Goal: Task Accomplishment & Management: Use online tool/utility

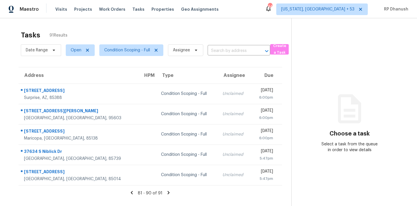
scroll to position [18, 0]
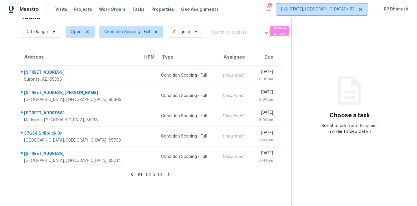
click at [330, 14] on span "[US_STATE], [GEOGRAPHIC_DATA] + 53" at bounding box center [322, 9] width 92 height 12
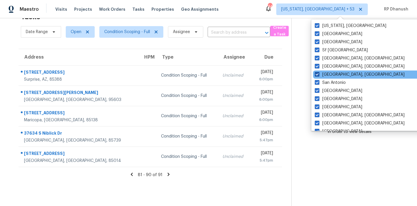
scroll to position [388, 0]
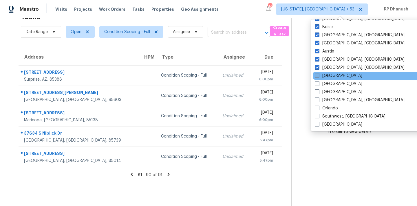
click at [327, 77] on label "[GEOGRAPHIC_DATA]" at bounding box center [339, 76] width 48 height 6
click at [319, 76] on input "[GEOGRAPHIC_DATA]" at bounding box center [317, 75] width 4 height 4
checkbox input "true"
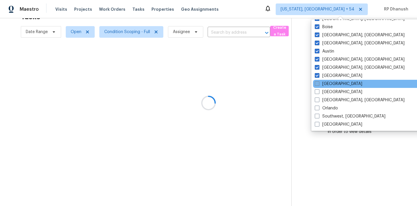
click at [327, 82] on label "[GEOGRAPHIC_DATA]" at bounding box center [339, 84] width 48 height 6
click at [319, 82] on input "[GEOGRAPHIC_DATA]" at bounding box center [317, 83] width 4 height 4
checkbox input "true"
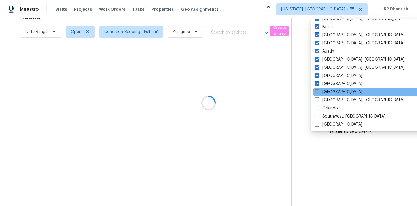
click at [325, 92] on label "[GEOGRAPHIC_DATA]" at bounding box center [339, 92] width 48 height 6
click at [319, 92] on input "[GEOGRAPHIC_DATA]" at bounding box center [317, 91] width 4 height 4
checkbox input "true"
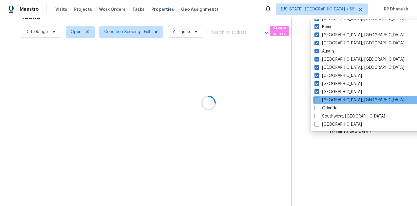
click at [324, 96] on div "[GEOGRAPHIC_DATA], [GEOGRAPHIC_DATA]" at bounding box center [371, 100] width 117 height 8
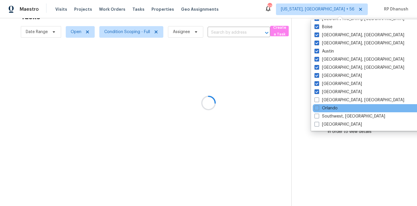
click at [324, 104] on div "Orlando" at bounding box center [371, 108] width 117 height 8
click at [324, 108] on label "Orlando" at bounding box center [326, 108] width 23 height 6
click at [318, 108] on input "Orlando" at bounding box center [317, 107] width 4 height 4
checkbox input "true"
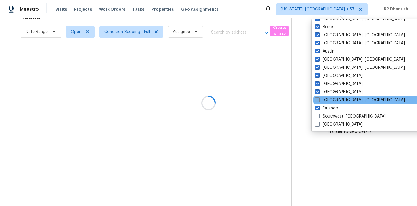
click at [324, 100] on label "[GEOGRAPHIC_DATA], [GEOGRAPHIC_DATA]" at bounding box center [360, 100] width 90 height 6
click at [319, 100] on input "[GEOGRAPHIC_DATA], [GEOGRAPHIC_DATA]" at bounding box center [317, 99] width 4 height 4
checkbox input "true"
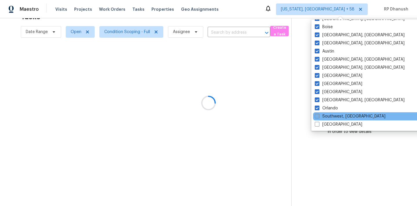
click at [324, 117] on label "Southwest, [GEOGRAPHIC_DATA]" at bounding box center [350, 116] width 71 height 6
click at [319, 117] on input "Southwest, [GEOGRAPHIC_DATA]" at bounding box center [317, 115] width 4 height 4
checkbox input "true"
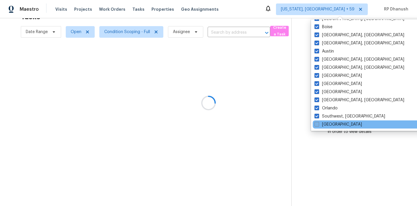
click at [324, 123] on label "[GEOGRAPHIC_DATA]" at bounding box center [339, 124] width 48 height 6
click at [318, 123] on input "[GEOGRAPHIC_DATA]" at bounding box center [317, 123] width 4 height 4
checkbox input "true"
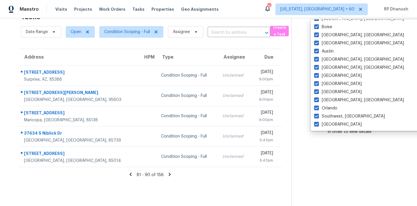
click at [336, 162] on section "Choose a task Select a task from the queue in order to view details" at bounding box center [349, 103] width 116 height 206
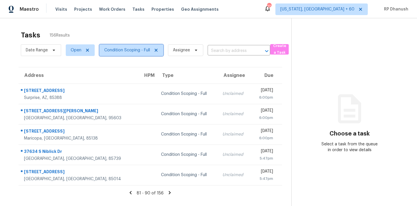
click at [136, 53] on span "Condition Scoping - Full" at bounding box center [131, 50] width 64 height 12
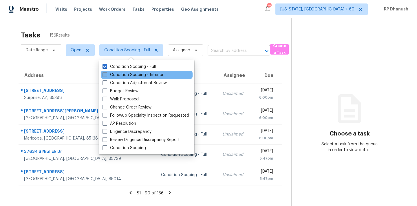
click at [131, 75] on label "Condition Scoping - Interior" at bounding box center [133, 75] width 61 height 6
click at [106, 75] on input "Condition Scoping - Interior" at bounding box center [105, 74] width 4 height 4
checkbox input "true"
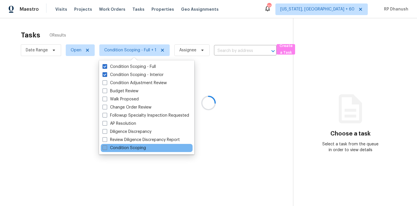
click at [118, 146] on label "Condition Scoping" at bounding box center [124, 148] width 43 height 6
click at [106, 146] on input "Condition Scoping" at bounding box center [105, 147] width 4 height 4
checkbox input "true"
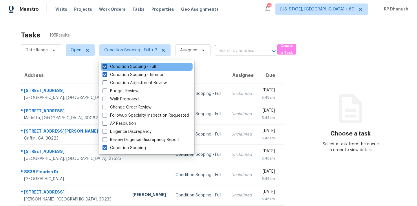
click at [130, 66] on label "Condition Scoping - Full" at bounding box center [129, 67] width 53 height 6
click at [106, 66] on input "Condition Scoping - Full" at bounding box center [105, 66] width 4 height 4
checkbox input "false"
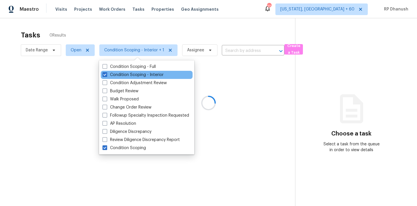
click at [130, 71] on div "Condition Scoping - Interior" at bounding box center [147, 75] width 92 height 8
click at [130, 74] on label "Condition Scoping - Interior" at bounding box center [133, 75] width 61 height 6
click at [106, 74] on input "Condition Scoping - Interior" at bounding box center [105, 74] width 4 height 4
checkbox input "false"
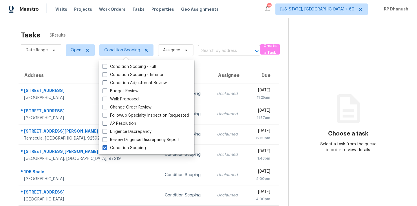
click at [154, 28] on div "Tasks 6 Results" at bounding box center [155, 35] width 268 height 15
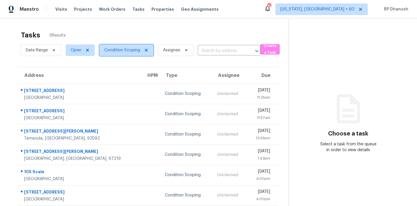
click at [116, 52] on span "Condition Scoping" at bounding box center [122, 50] width 36 height 6
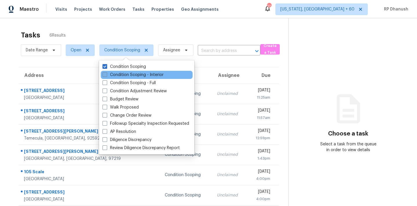
click at [118, 72] on label "Condition Scoping - Interior" at bounding box center [133, 75] width 61 height 6
click at [106, 72] on input "Condition Scoping - Interior" at bounding box center [105, 74] width 4 height 4
checkbox input "true"
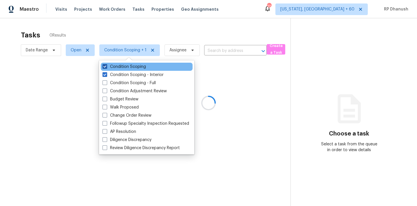
click at [118, 67] on label "Condition Scoping" at bounding box center [124, 67] width 43 height 6
click at [106, 67] on input "Condition Scoping" at bounding box center [105, 66] width 4 height 4
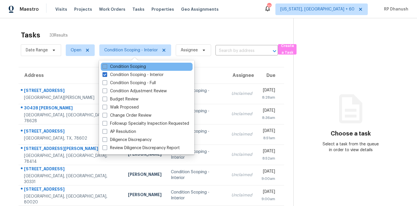
click at [118, 66] on label "Condition Scoping" at bounding box center [124, 67] width 43 height 6
click at [106, 66] on input "Condition Scoping" at bounding box center [105, 66] width 4 height 4
checkbox input "true"
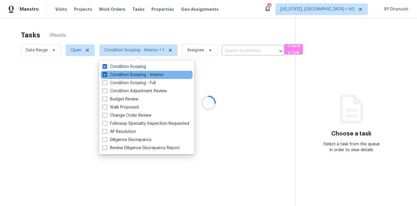
click at [116, 72] on label "Condition Scoping - Interior" at bounding box center [133, 75] width 61 height 6
click at [106, 72] on input "Condition Scoping - Interior" at bounding box center [105, 74] width 4 height 4
checkbox input "false"
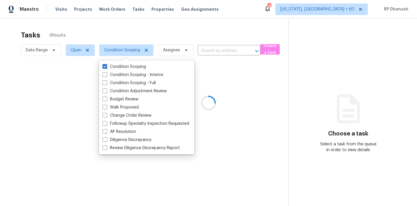
click at [371, 104] on div at bounding box center [208, 103] width 417 height 206
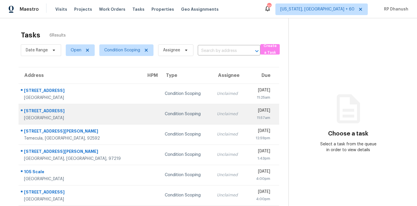
scroll to position [18, 0]
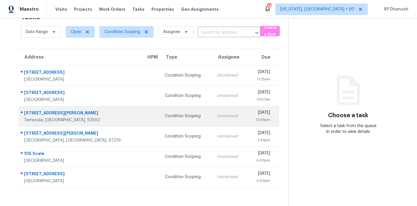
click at [83, 121] on div "Temecula, [GEOGRAPHIC_DATA], 92592" at bounding box center [80, 120] width 113 height 6
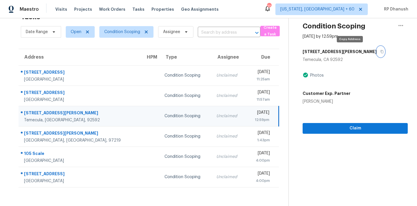
click at [377, 52] on button "button" at bounding box center [381, 51] width 8 height 10
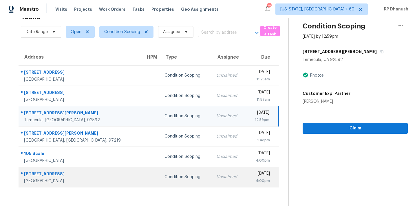
click at [251, 176] on div "[DATE]" at bounding box center [260, 173] width 19 height 7
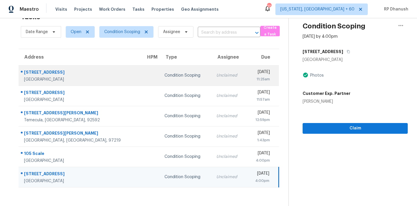
click at [160, 83] on td "Condition Scoping" at bounding box center [186, 75] width 52 height 20
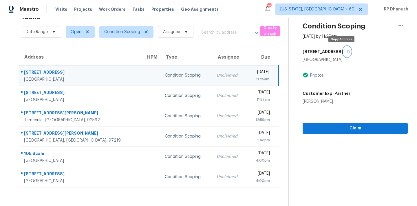
click at [343, 51] on button "button" at bounding box center [347, 51] width 8 height 10
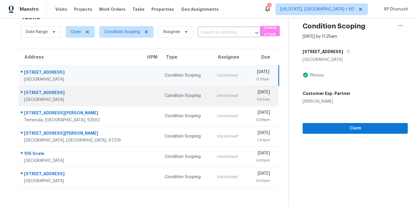
click at [165, 96] on div "Condition Scoping" at bounding box center [186, 96] width 43 height 6
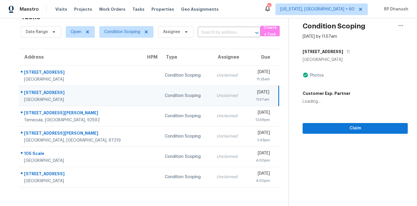
click at [251, 91] on div "[DATE]" at bounding box center [260, 92] width 18 height 7
click at [347, 52] on icon "button" at bounding box center [348, 51] width 3 height 3
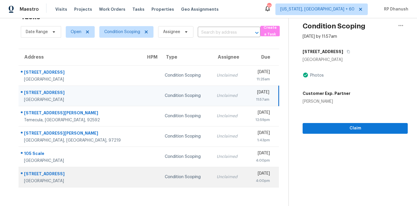
click at [62, 169] on td "[STREET_ADDRESS]" at bounding box center [80, 177] width 123 height 20
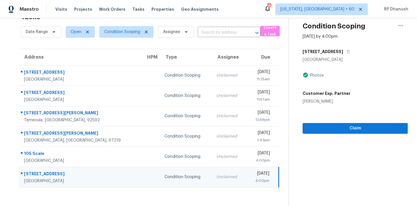
click at [251, 178] on div "4:00pm" at bounding box center [260, 181] width 19 height 6
click at [347, 51] on icon "button" at bounding box center [348, 51] width 3 height 3
click at [342, 46] on div "[STREET_ADDRESS]" at bounding box center [355, 51] width 105 height 10
click at [343, 54] on button "button" at bounding box center [347, 51] width 8 height 10
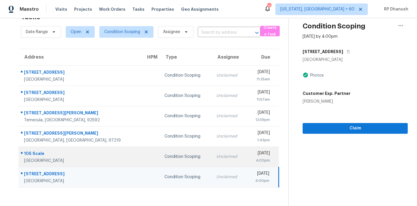
click at [54, 159] on div "[GEOGRAPHIC_DATA]" at bounding box center [80, 161] width 113 height 6
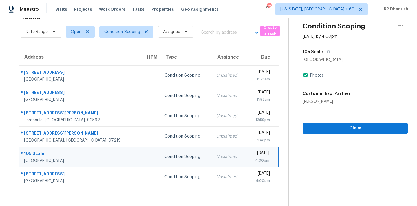
click at [330, 49] on div "105 Scale" at bounding box center [355, 51] width 105 height 10
click at [323, 51] on button "button" at bounding box center [327, 51] width 8 height 10
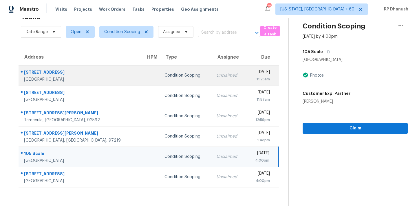
click at [86, 79] on div "[GEOGRAPHIC_DATA]" at bounding box center [80, 79] width 113 height 6
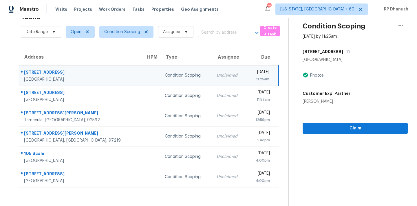
click at [347, 53] on div "[STREET_ADDRESS]" at bounding box center [355, 51] width 105 height 10
click at [347, 51] on icon "button" at bounding box center [348, 51] width 3 height 3
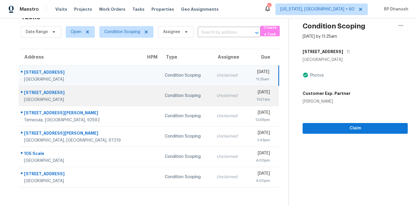
click at [165, 98] on div "Condition Scoping" at bounding box center [186, 96] width 43 height 6
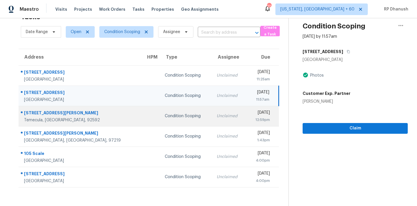
click at [160, 112] on td "Condition Scoping" at bounding box center [186, 116] width 52 height 20
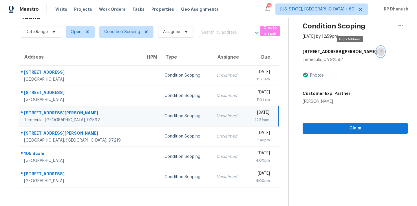
click at [377, 48] on button "button" at bounding box center [381, 51] width 8 height 10
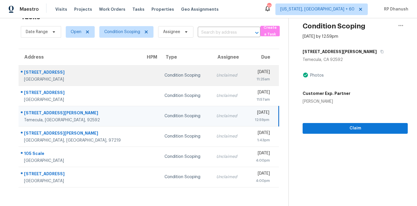
click at [141, 73] on td at bounding box center [150, 75] width 19 height 20
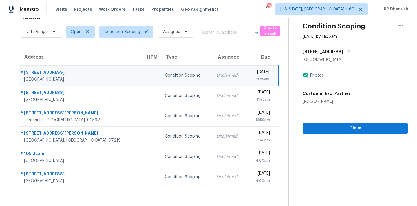
click at [274, 74] on div "[DATE] 11:25am" at bounding box center [264, 75] width 27 height 13
click at [347, 50] on icon "button" at bounding box center [348, 51] width 3 height 3
click at [251, 69] on div "[DATE]" at bounding box center [260, 72] width 18 height 7
click at [343, 53] on button "button" at bounding box center [347, 51] width 8 height 10
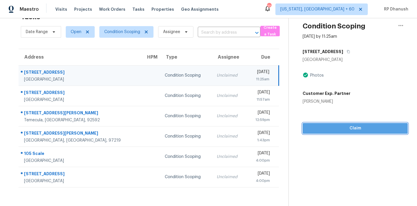
click at [331, 123] on button "Claim" at bounding box center [355, 128] width 105 height 11
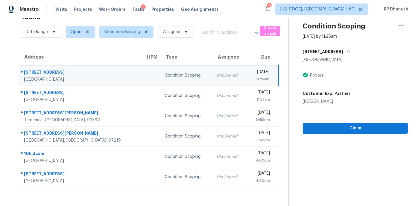
click at [329, 195] on section "Condition Scoping [DATE] by 11:25am [STREET_ADDRESS] Photos Customer Exp. Partn…" at bounding box center [348, 103] width 119 height 206
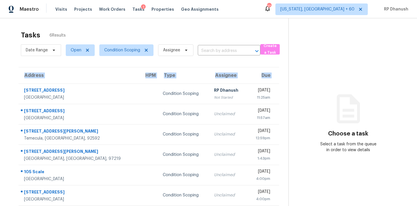
scroll to position [18, 0]
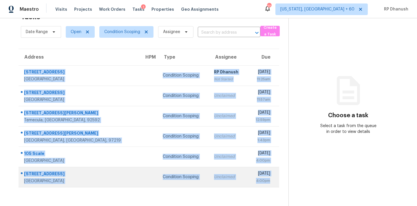
drag, startPoint x: 22, startPoint y: 86, endPoint x: 273, endPoint y: 185, distance: 269.8
click at [273, 185] on tbody "6520 NW 41st Ter Coconut Creek, FL, 33073 Condition Scoping RP Dhanush Not Star…" at bounding box center [149, 126] width 261 height 122
copy tbody "6520 NW 41st Ter Coconut Creek, FL, 33073 Condition Scoping RP Dhanush Not Star…"
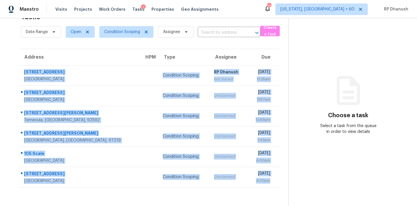
click at [342, 81] on icon at bounding box center [348, 90] width 35 height 35
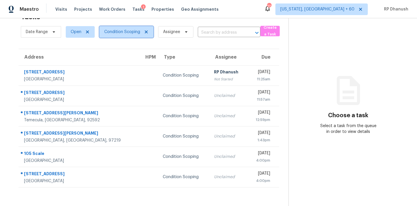
click at [122, 32] on span "Condition Scoping" at bounding box center [122, 32] width 36 height 6
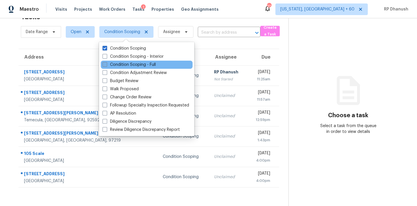
click at [135, 64] on label "Condition Scoping - Full" at bounding box center [129, 65] width 53 height 6
click at [106, 64] on input "Condition Scoping - Full" at bounding box center [105, 64] width 4 height 4
checkbox input "true"
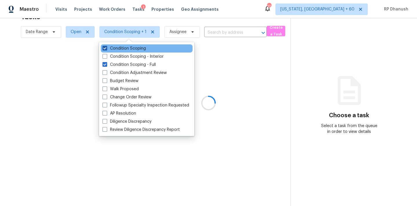
click at [129, 46] on label "Condition Scoping" at bounding box center [124, 48] width 43 height 6
click at [106, 46] on input "Condition Scoping" at bounding box center [105, 47] width 4 height 4
checkbox input "false"
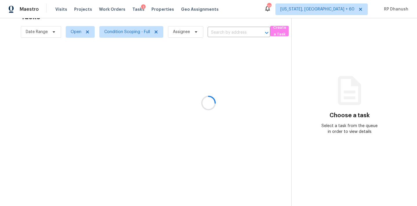
click at [368, 99] on div at bounding box center [208, 103] width 417 height 206
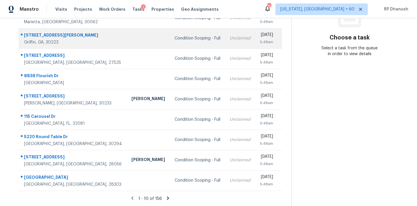
scroll to position [43, 0]
